Goal: Information Seeking & Learning: Learn about a topic

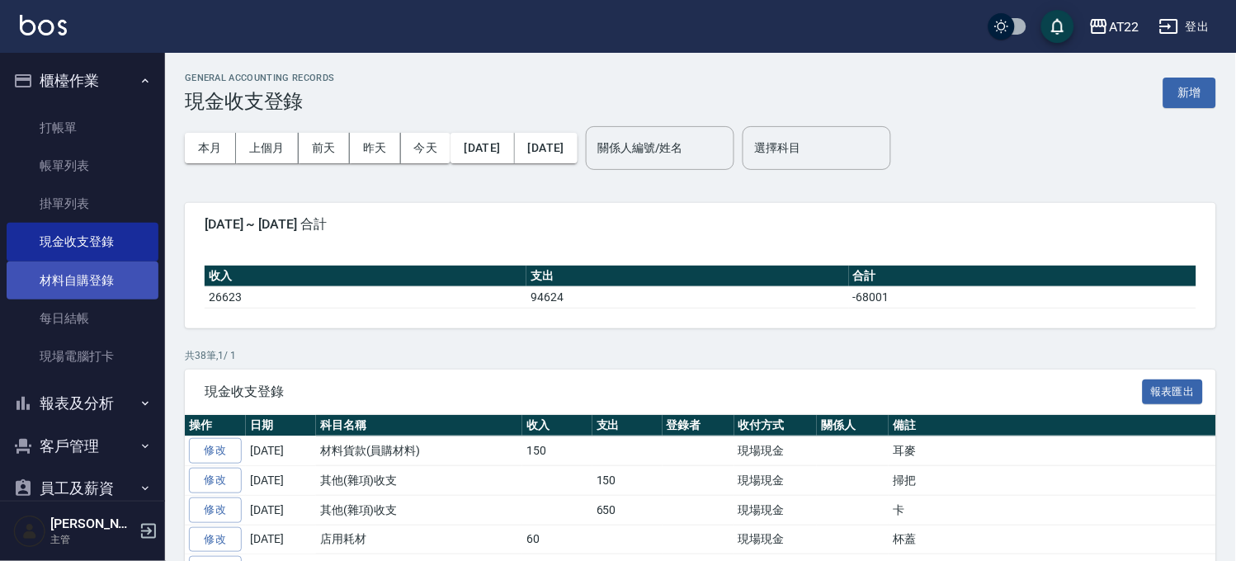
click at [62, 262] on link "材料自購登錄" at bounding box center [83, 281] width 152 height 38
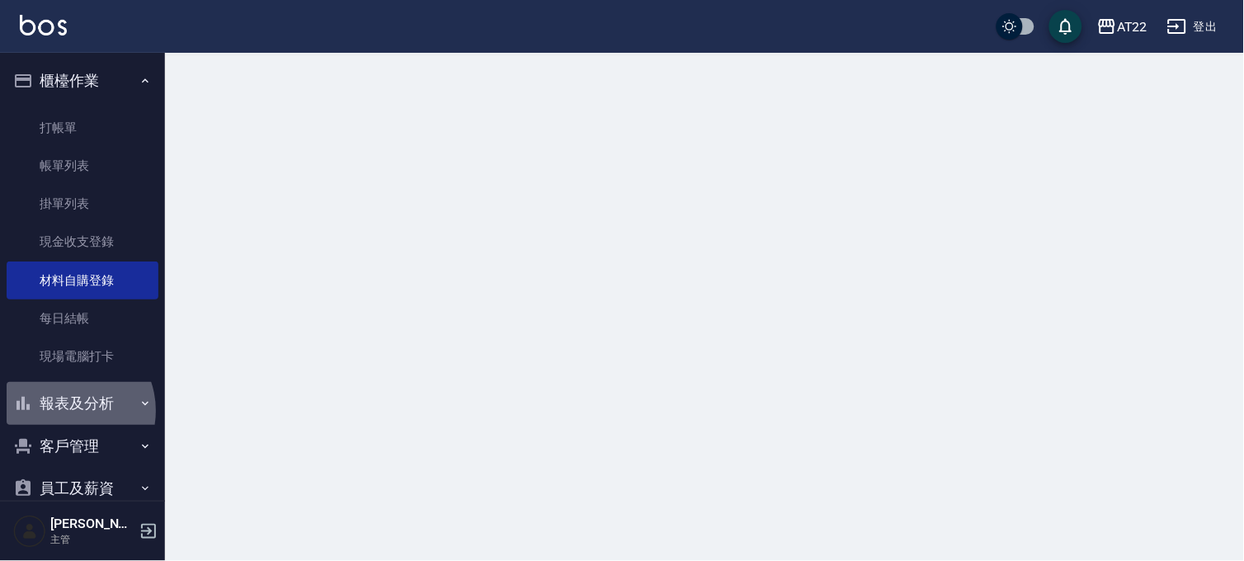
click at [64, 411] on button "報表及分析" at bounding box center [83, 403] width 152 height 43
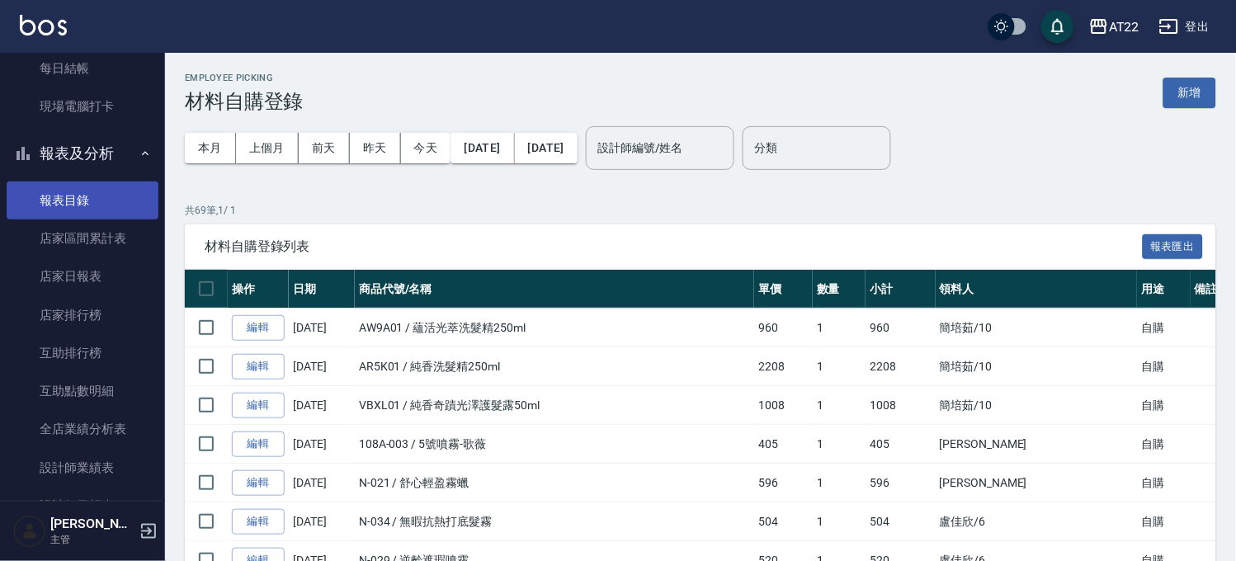
scroll to position [366, 0]
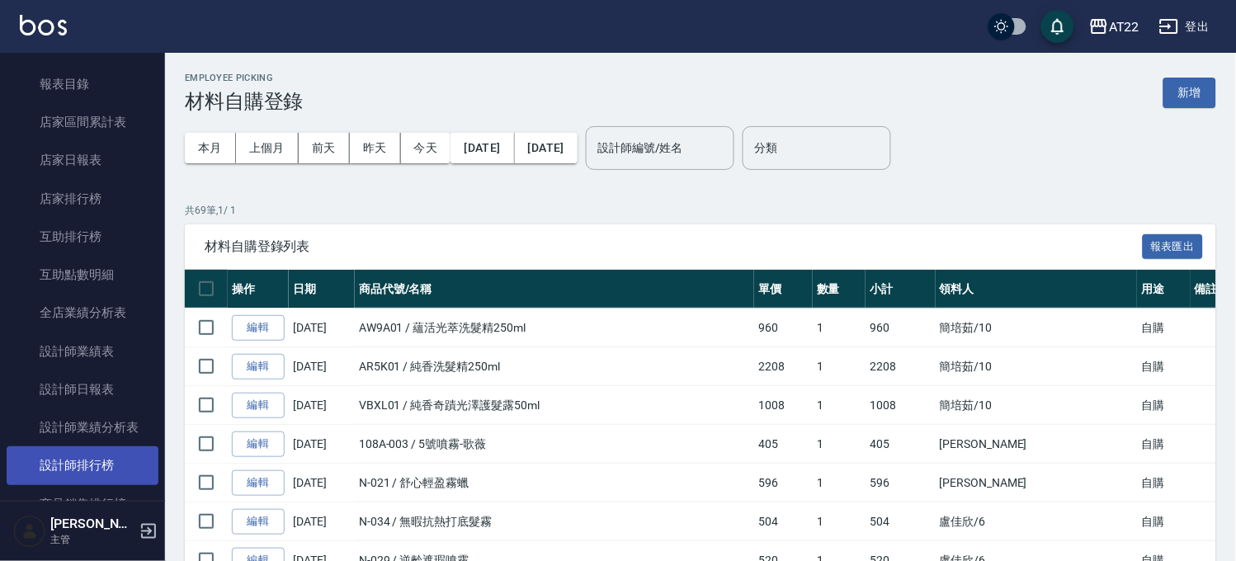
click at [116, 451] on link "設計師排行榜" at bounding box center [83, 465] width 152 height 38
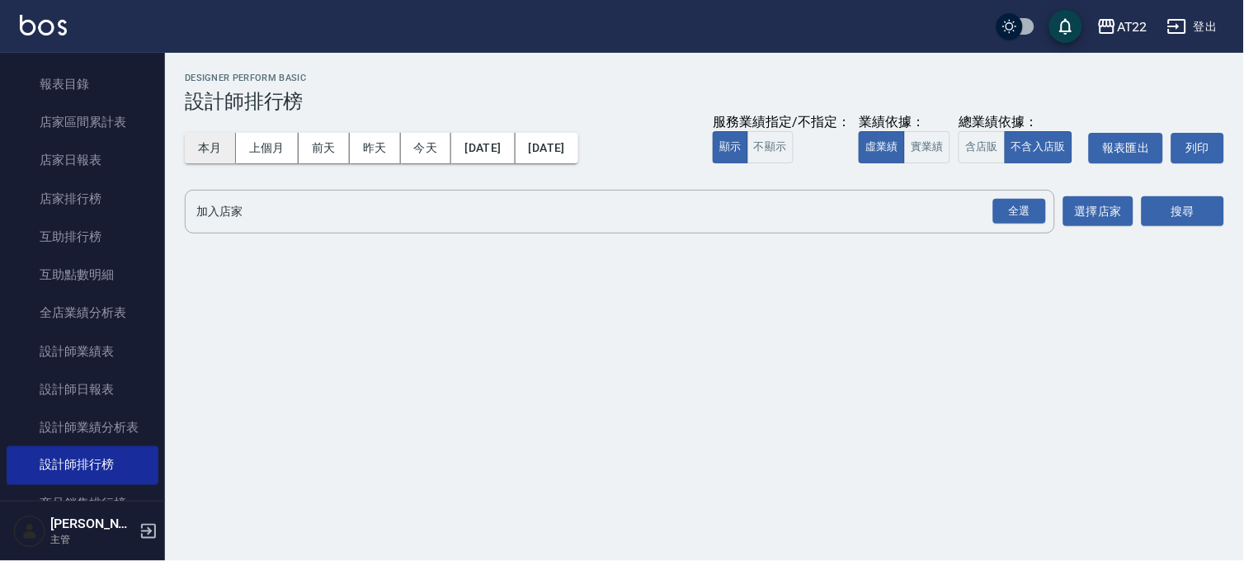
click at [231, 144] on button "本月" at bounding box center [210, 148] width 51 height 31
click at [1008, 217] on div "全選" at bounding box center [1019, 212] width 53 height 26
click at [1156, 199] on button "搜尋" at bounding box center [1183, 212] width 83 height 31
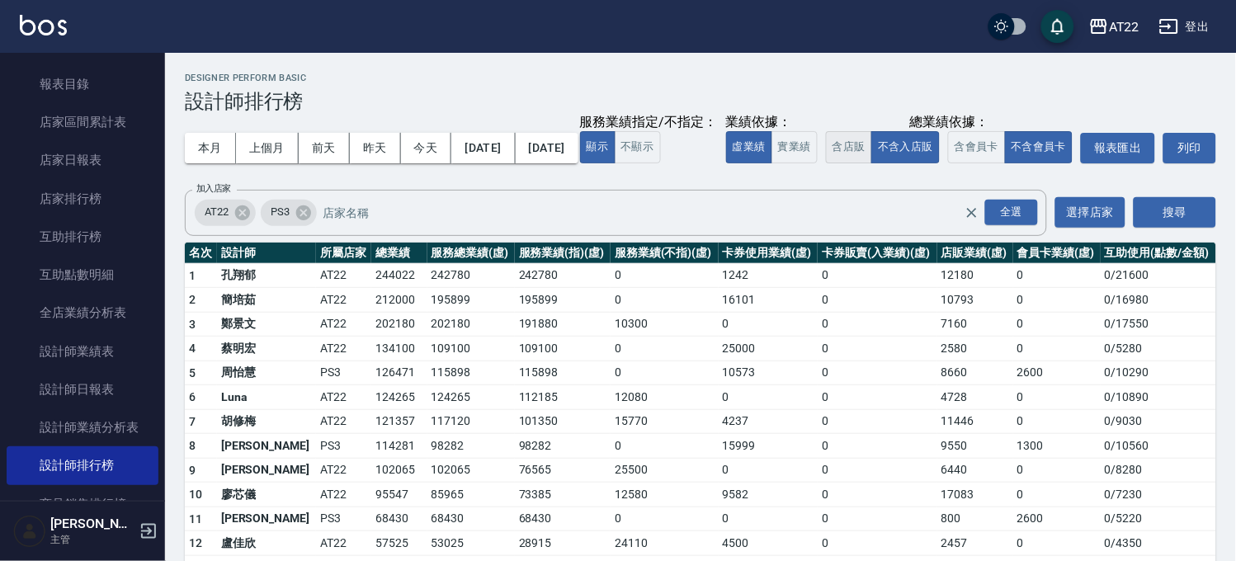
click at [826, 163] on button "含店販" at bounding box center [849, 147] width 46 height 32
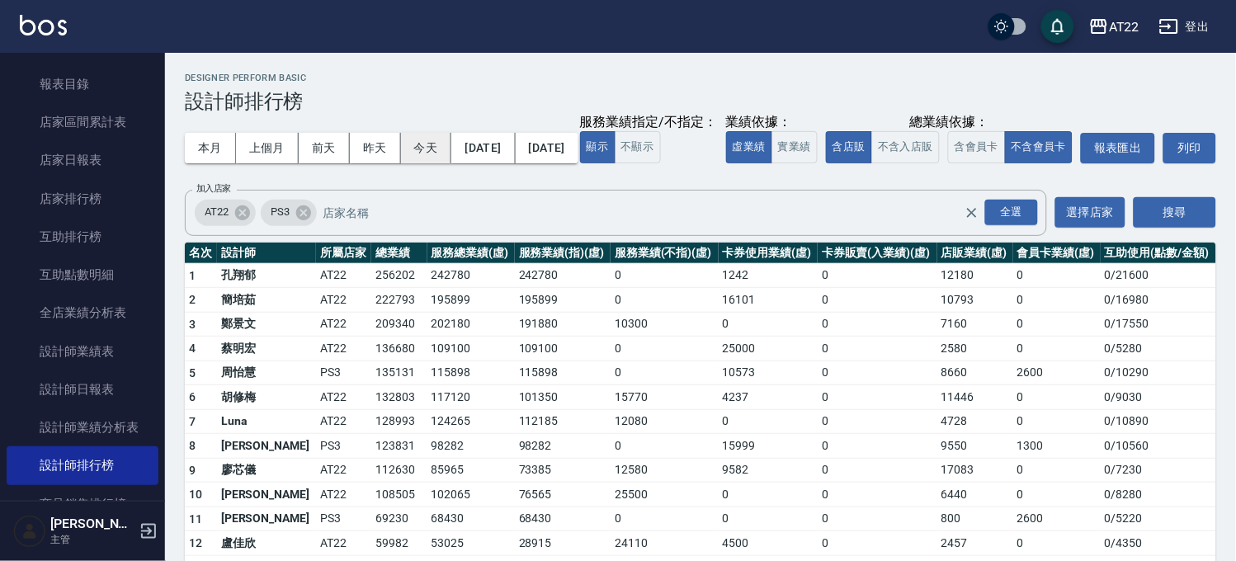
click at [424, 141] on button "今天" at bounding box center [426, 148] width 51 height 31
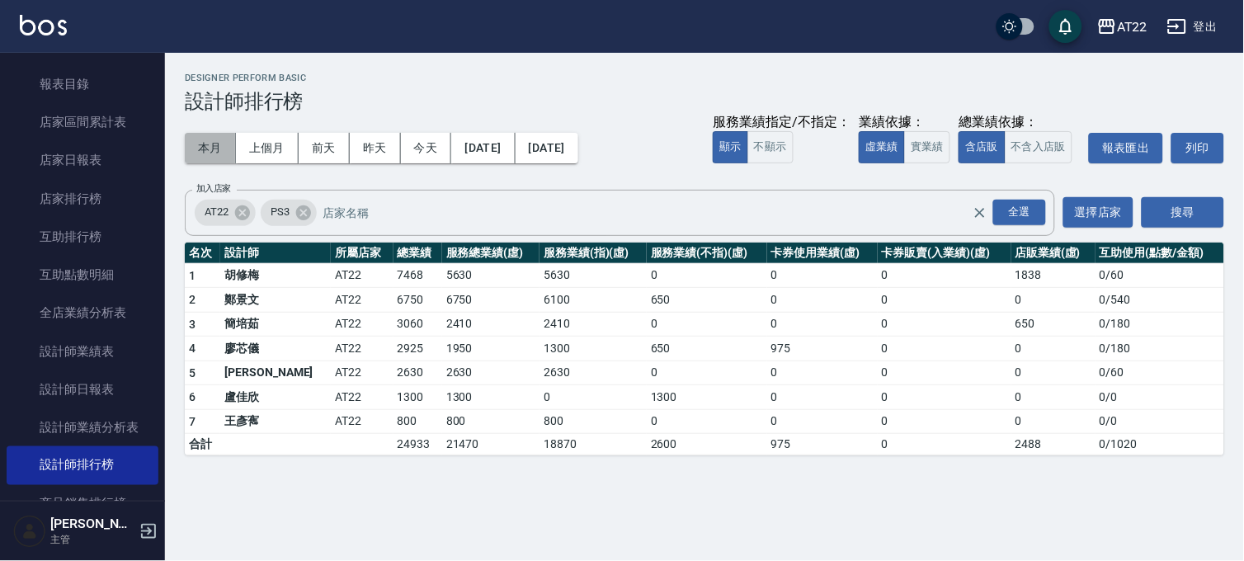
click at [215, 158] on button "本月" at bounding box center [210, 148] width 51 height 31
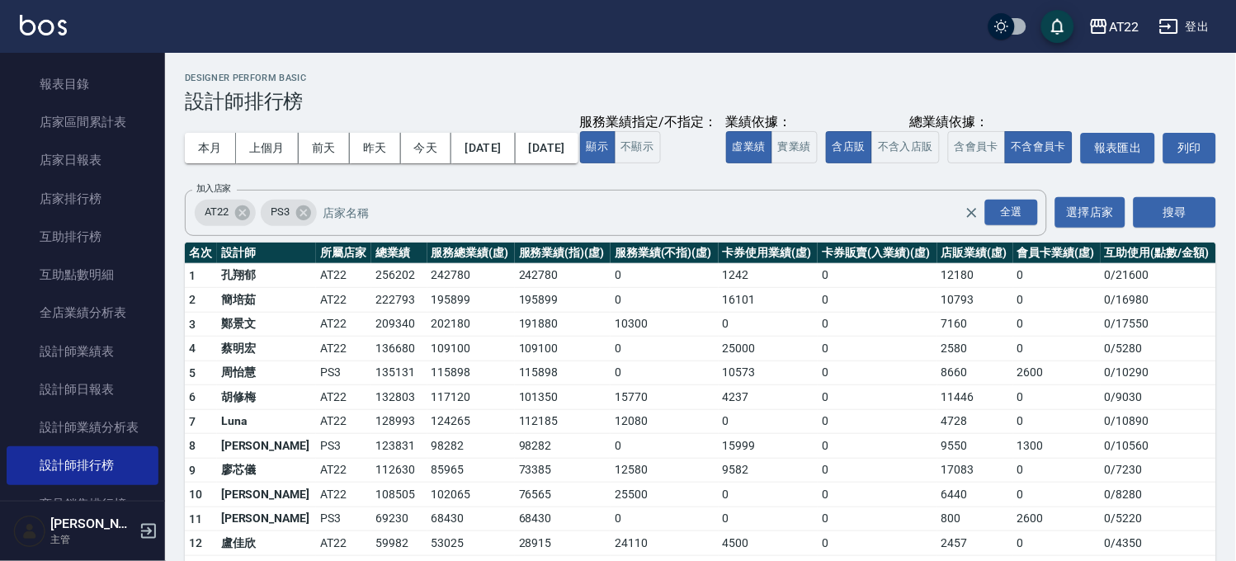
scroll to position [215, 0]
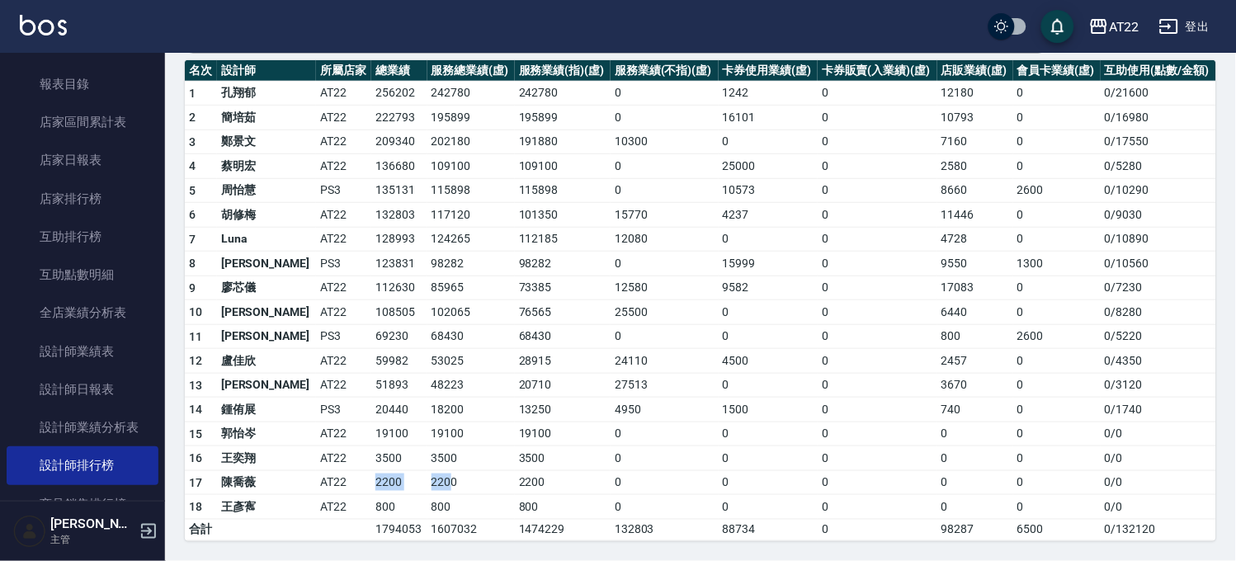
drag, startPoint x: 327, startPoint y: 475, endPoint x: 407, endPoint y: 474, distance: 80.0
click at [407, 474] on tr "17 [PERSON_NAME][FINANCIAL_ID] 0 0 / 0" at bounding box center [700, 482] width 1031 height 25
click at [427, 468] on td "3500" at bounding box center [470, 458] width 87 height 25
drag, startPoint x: 323, startPoint y: 455, endPoint x: 406, endPoint y: 446, distance: 83.8
click at [406, 446] on tr "16 [PERSON_NAME]AT22 3500 3500 3500 0 0 0 0 0 0 / 0" at bounding box center [700, 458] width 1031 height 25
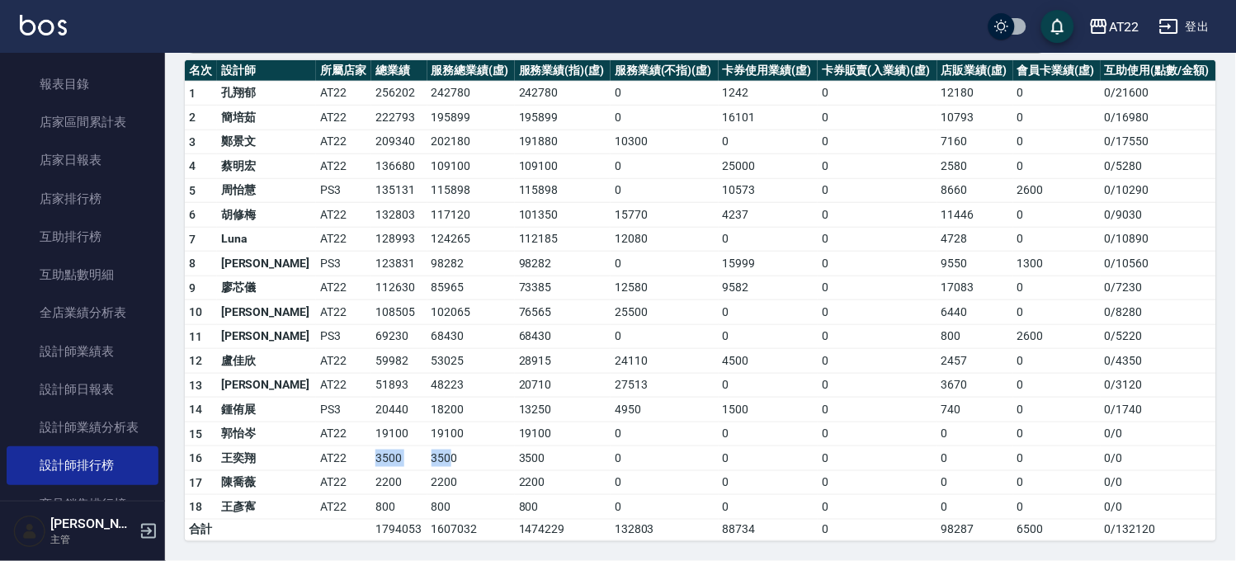
click at [427, 446] on td "3500" at bounding box center [470, 458] width 87 height 25
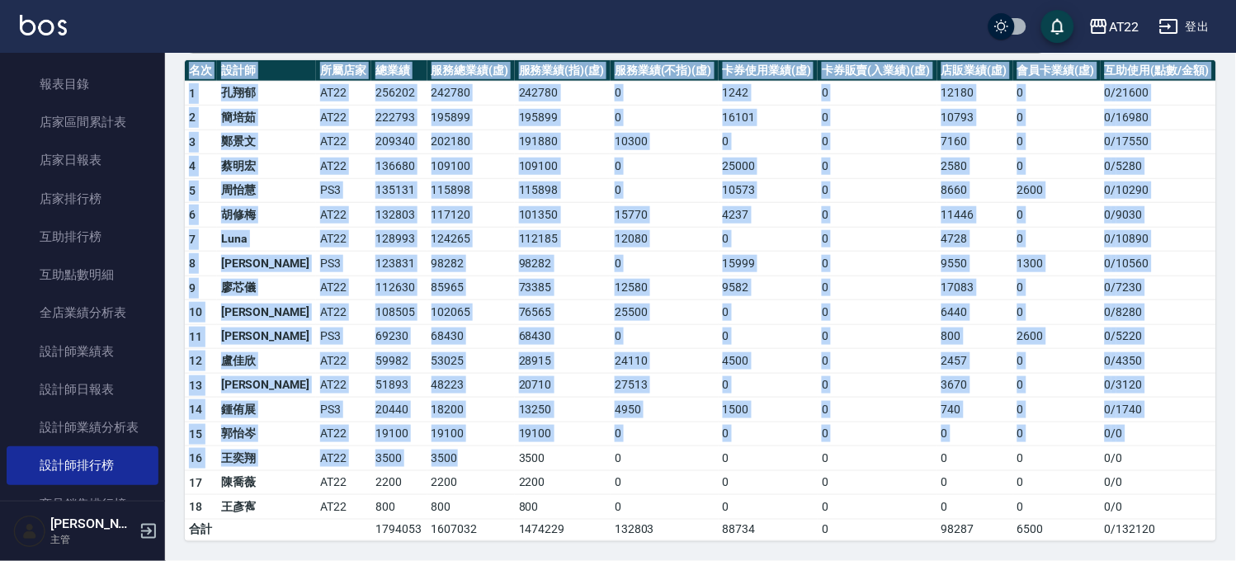
drag, startPoint x: 406, startPoint y: 446, endPoint x: -4, endPoint y: 492, distance: 412.6
click at [0, 492] on html "AT22 登出 櫃檯作業 打帳單 帳單列表 掛單列表 現金收支登錄 材料自購登錄 每日結帳 現場電腦打卡 報表及分析 報表目錄 店家區間累計表 店家日報表 店…" at bounding box center [618, 189] width 1236 height 743
click at [316, 467] on td "AT22" at bounding box center [343, 458] width 55 height 25
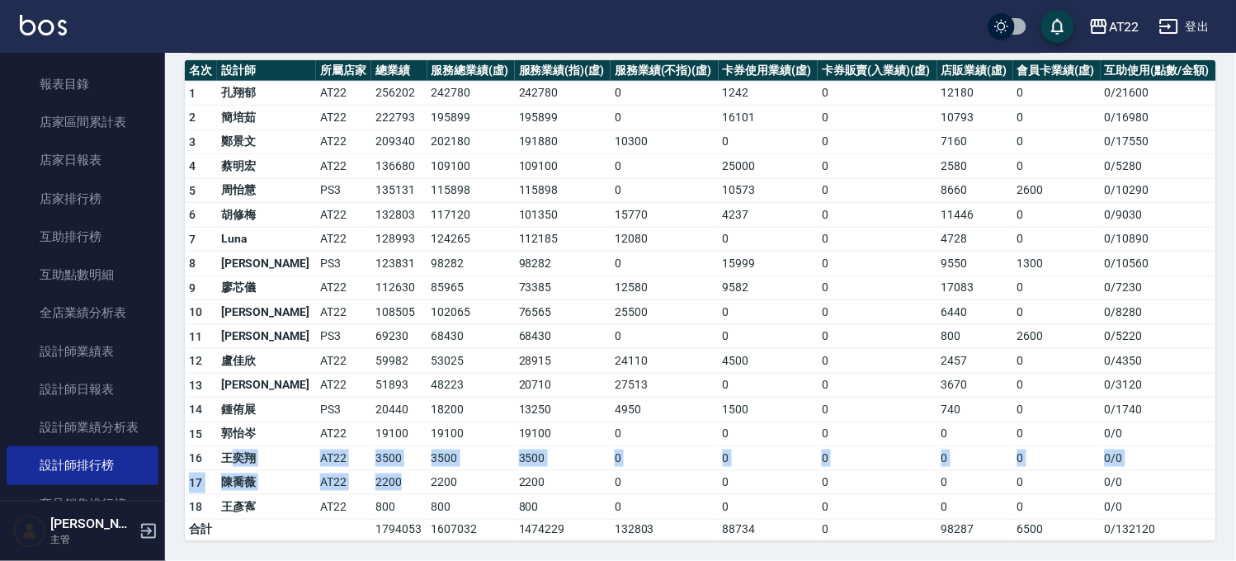
drag, startPoint x: 349, startPoint y: 477, endPoint x: 364, endPoint y: 480, distance: 15.2
click at [364, 480] on tbody "1 [PERSON_NAME]AT22 256202 242780 242780 0 1242 0 12180 0 0 / 21600 2 [PERSON_N…" at bounding box center [700, 311] width 1031 height 460
click at [371, 480] on td "2200" at bounding box center [398, 482] width 55 height 25
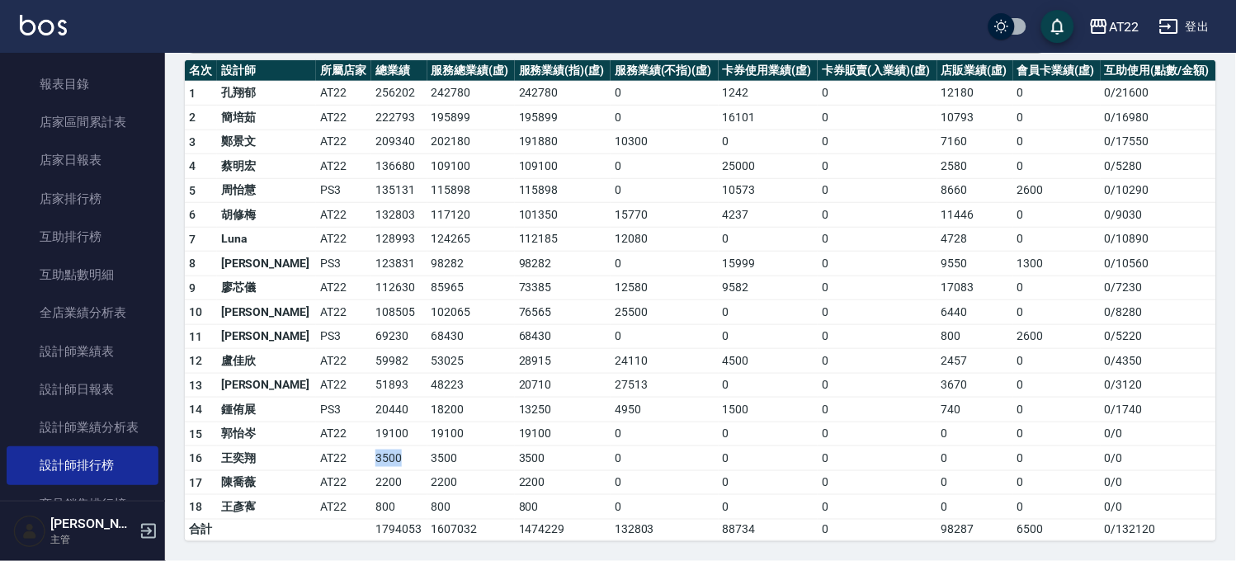
drag, startPoint x: 361, startPoint y: 464, endPoint x: 327, endPoint y: 468, distance: 34.9
click at [371, 468] on td "3500" at bounding box center [398, 458] width 55 height 25
